Goal: Task Accomplishment & Management: Use online tool/utility

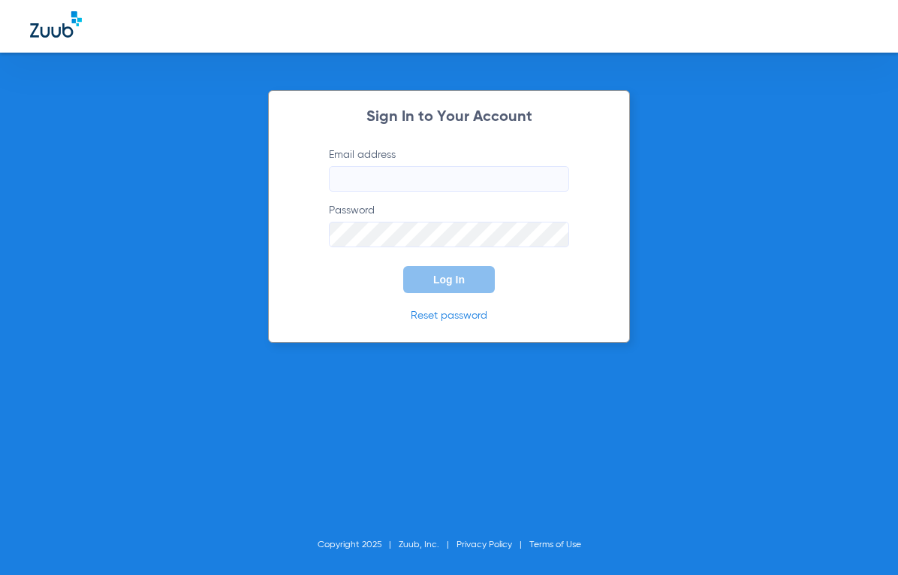
type input "[EMAIL_ADDRESS][DOMAIN_NAME]"
click at [448, 279] on button "Log In" at bounding box center [449, 279] width 92 height 27
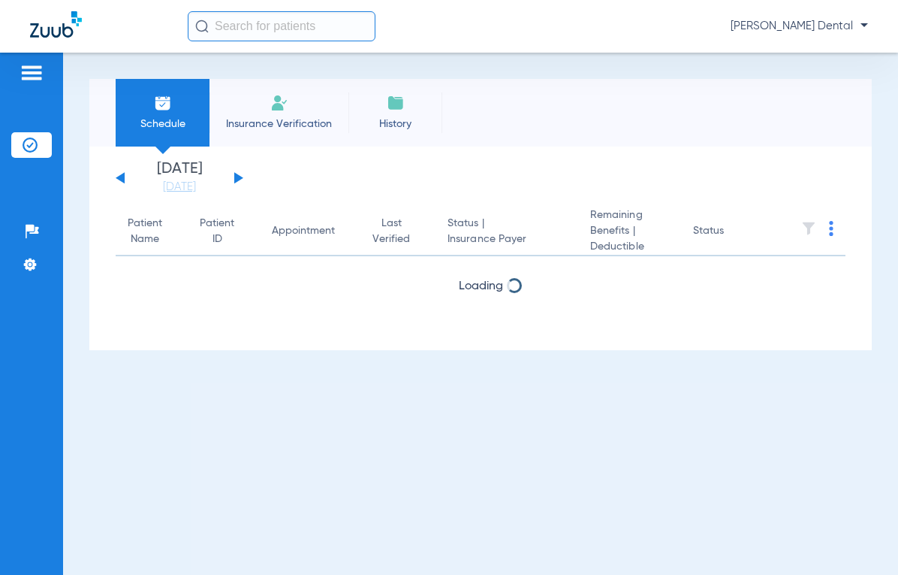
click at [238, 177] on button at bounding box center [238, 177] width 9 height 11
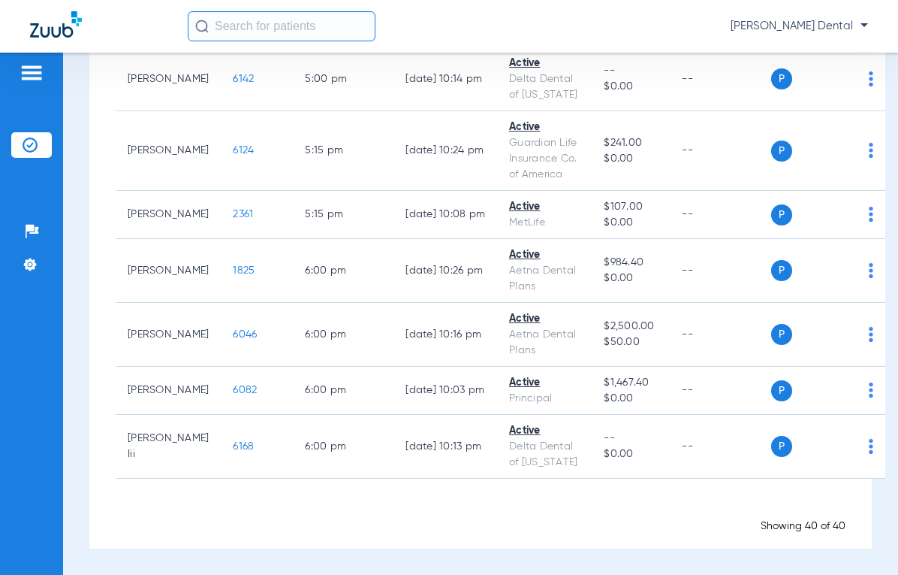
scroll to position [2973, 0]
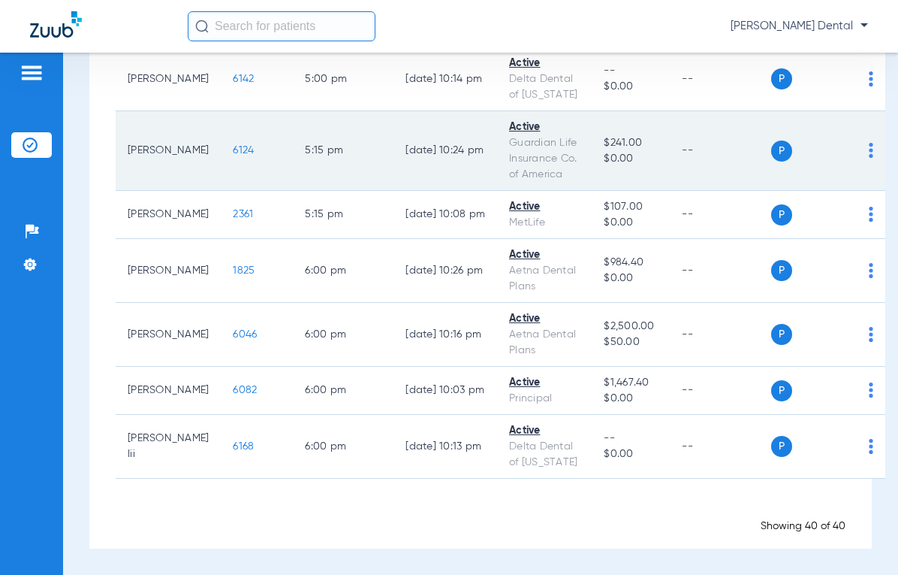
click at [233, 155] on span "6124" at bounding box center [243, 150] width 21 height 11
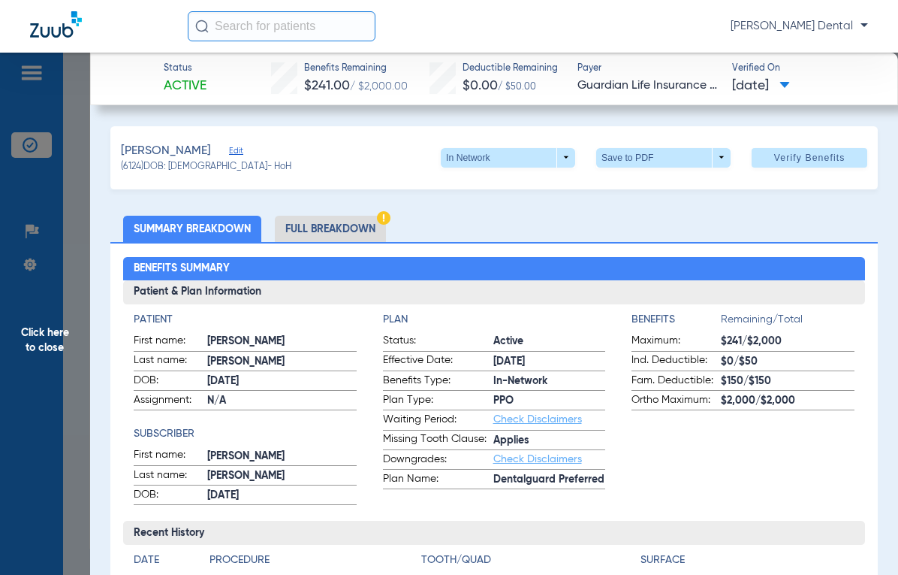
click at [352, 219] on li "Full Breakdown" at bounding box center [330, 229] width 111 height 26
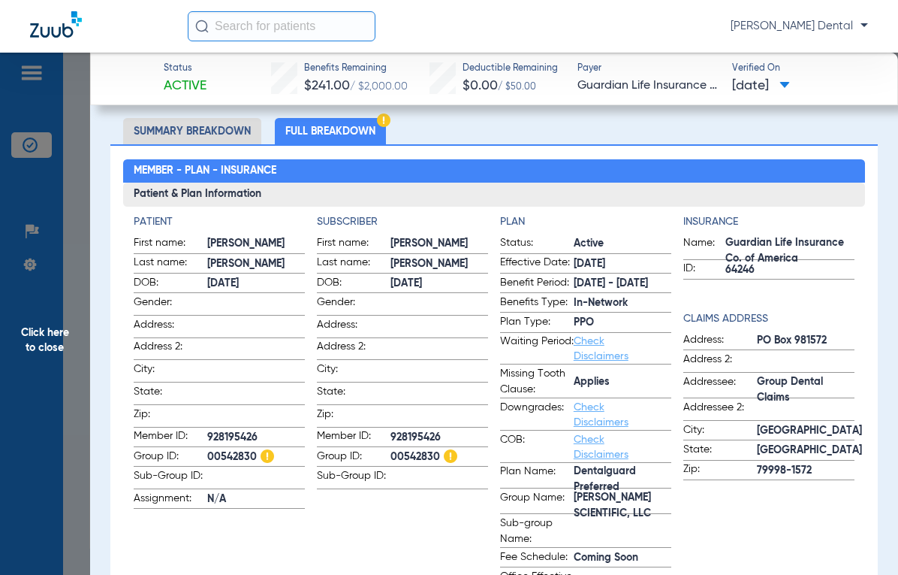
scroll to position [104, 0]
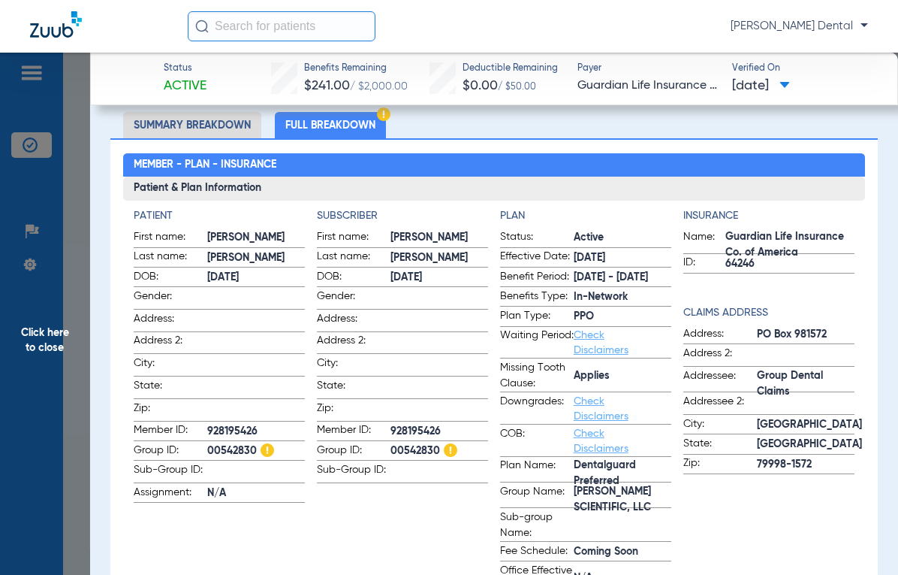
drag, startPoint x: 258, startPoint y: 428, endPoint x: 209, endPoint y: 429, distance: 48.8
click at [209, 429] on span "928195426" at bounding box center [256, 432] width 98 height 16
copy span "928195426"
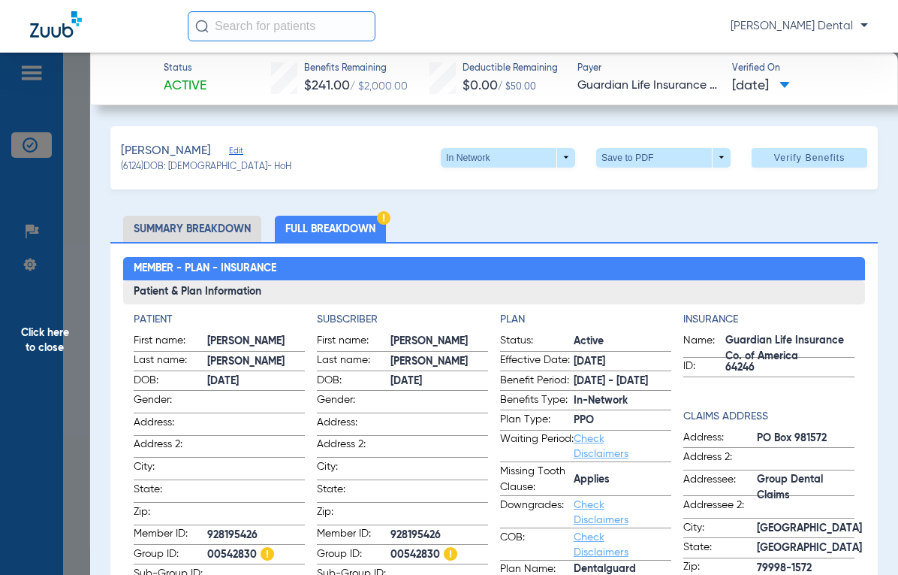
scroll to position [0, 0]
click at [724, 162] on span at bounding box center [663, 158] width 134 height 20
click at [724, 162] on div at bounding box center [449, 287] width 898 height 575
